Goal: Register for event/course

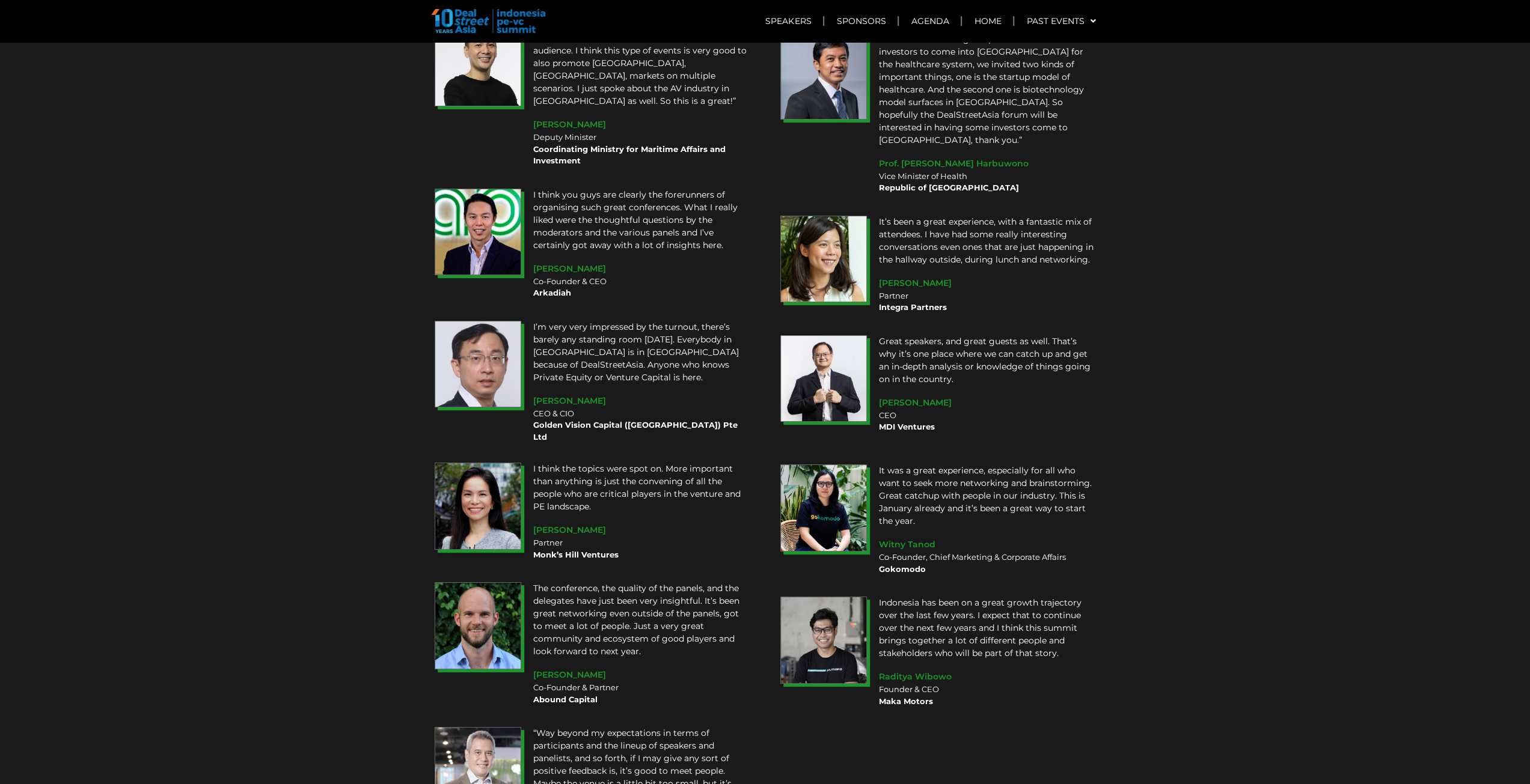
scroll to position [9415, 0]
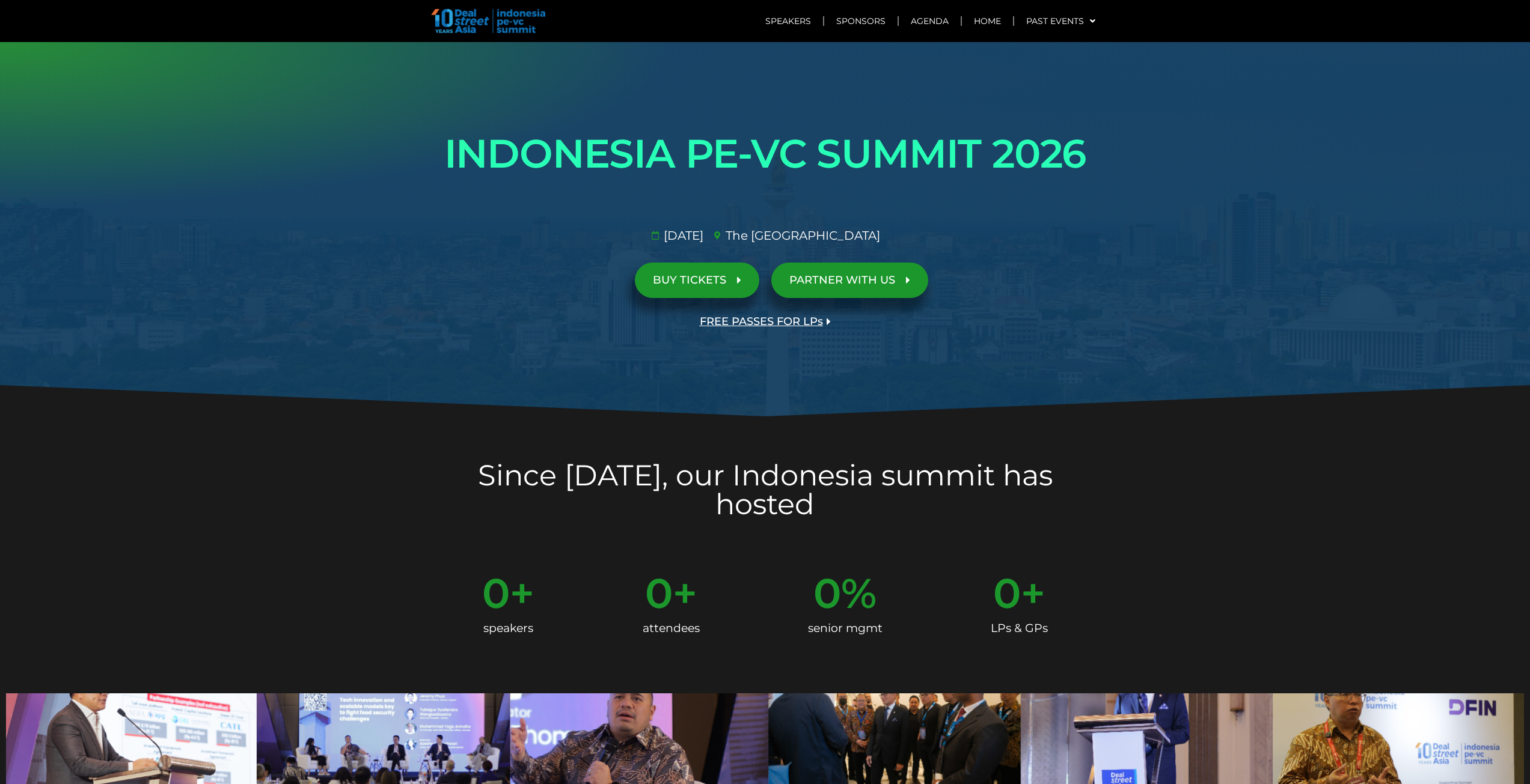
scroll to position [2780, 0]
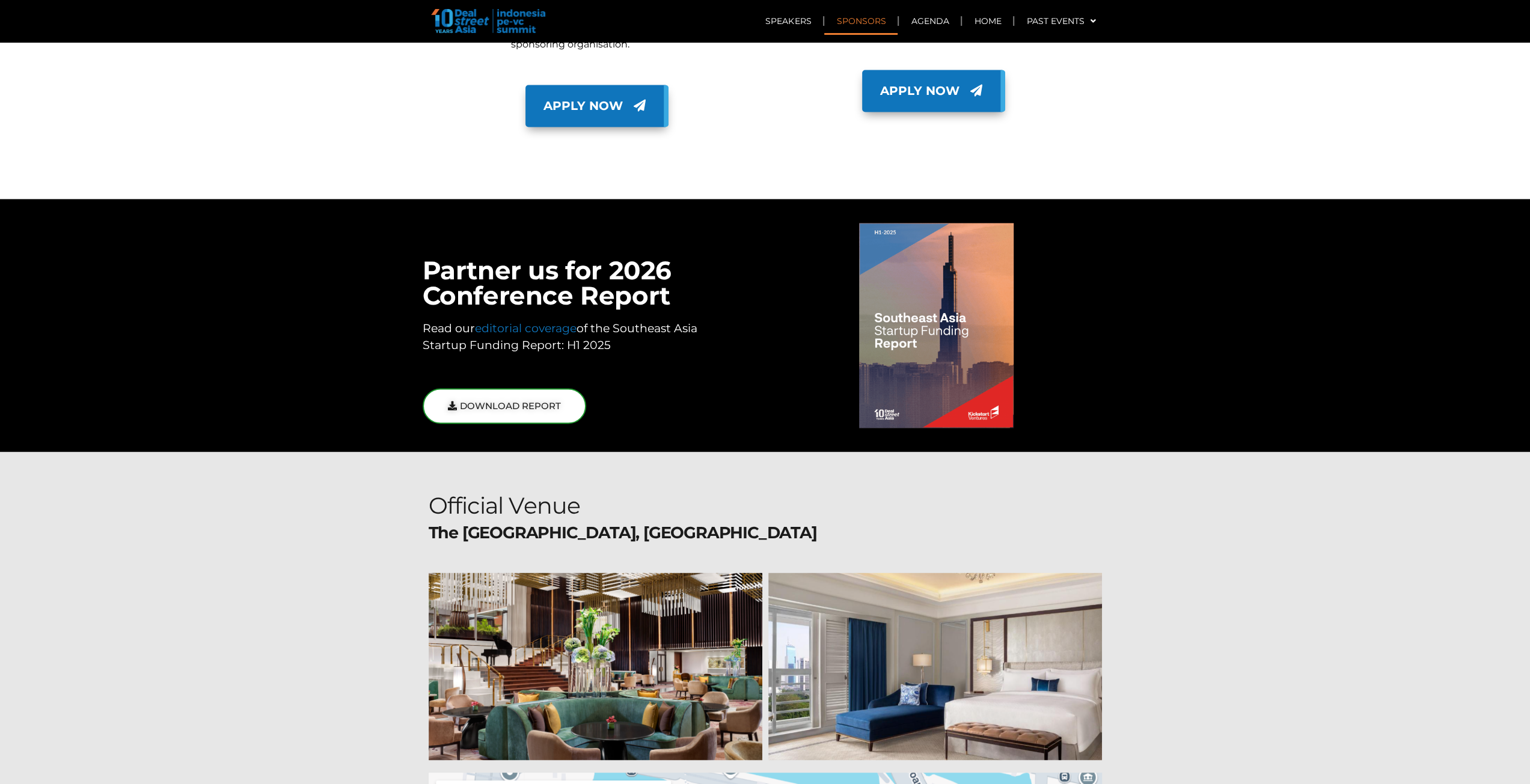
scroll to position [6068, 0]
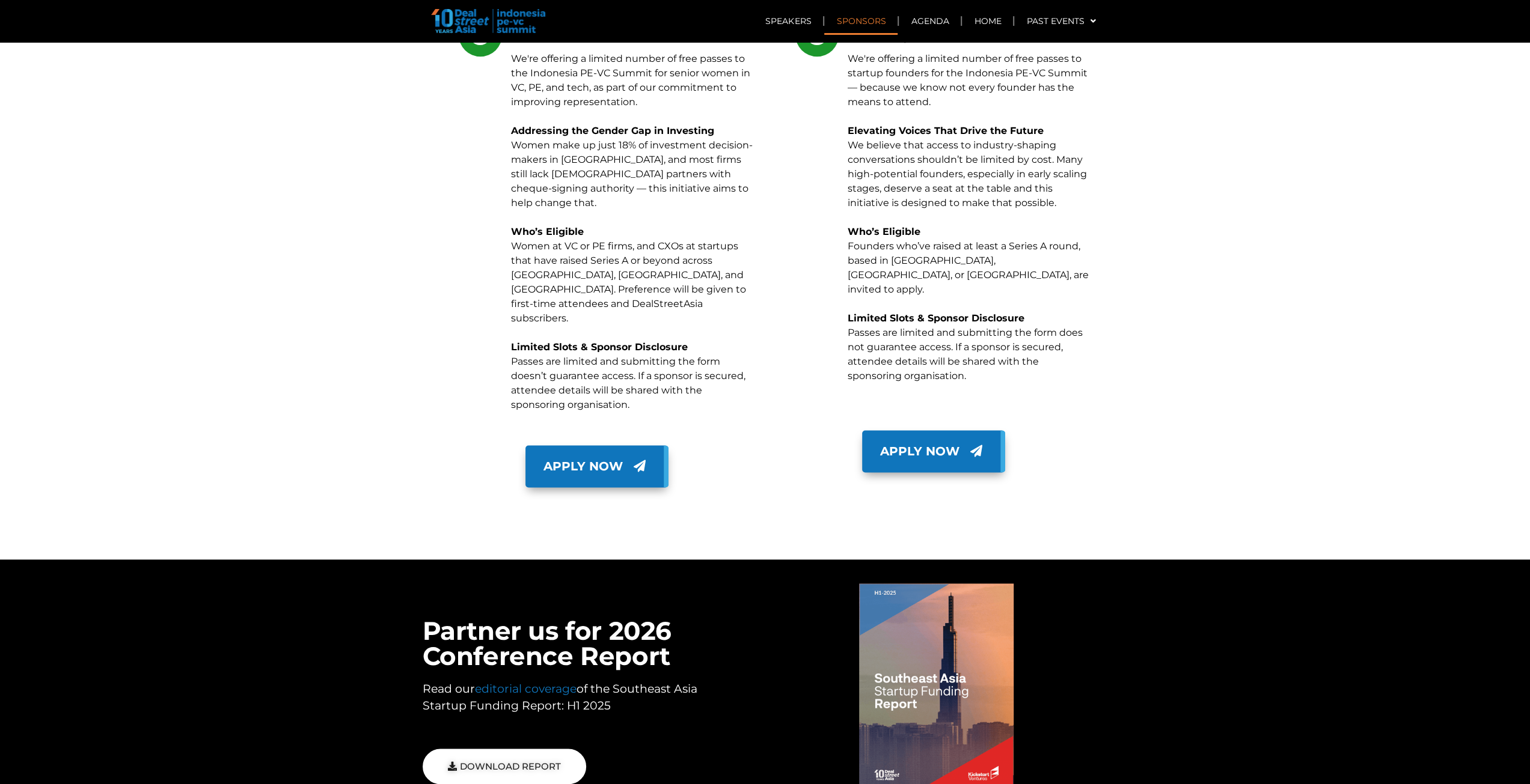
click at [588, 457] on span "Apply Now" at bounding box center [583, 466] width 79 height 18
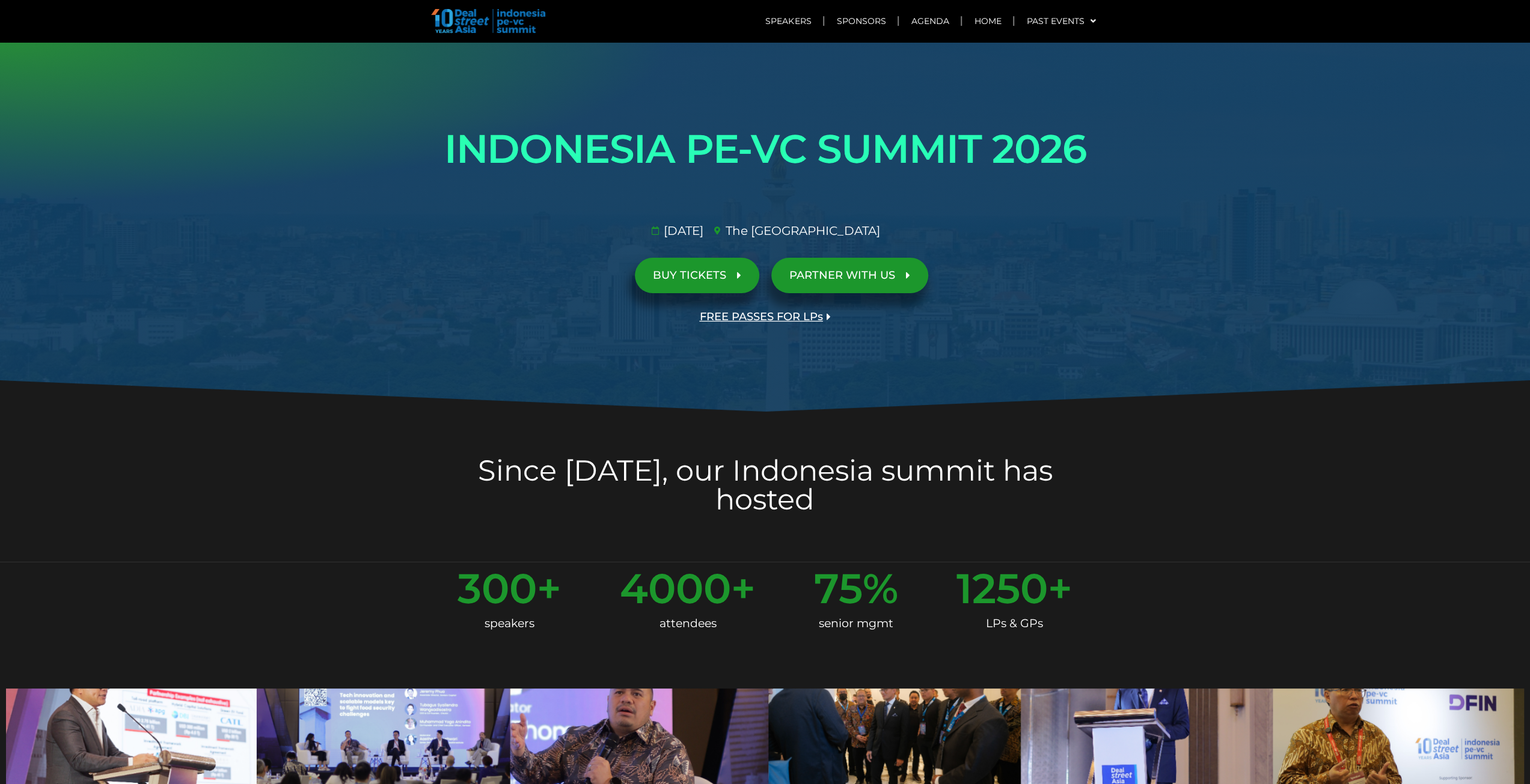
scroll to position [0, 0]
